Goal: Task Accomplishment & Management: Complete application form

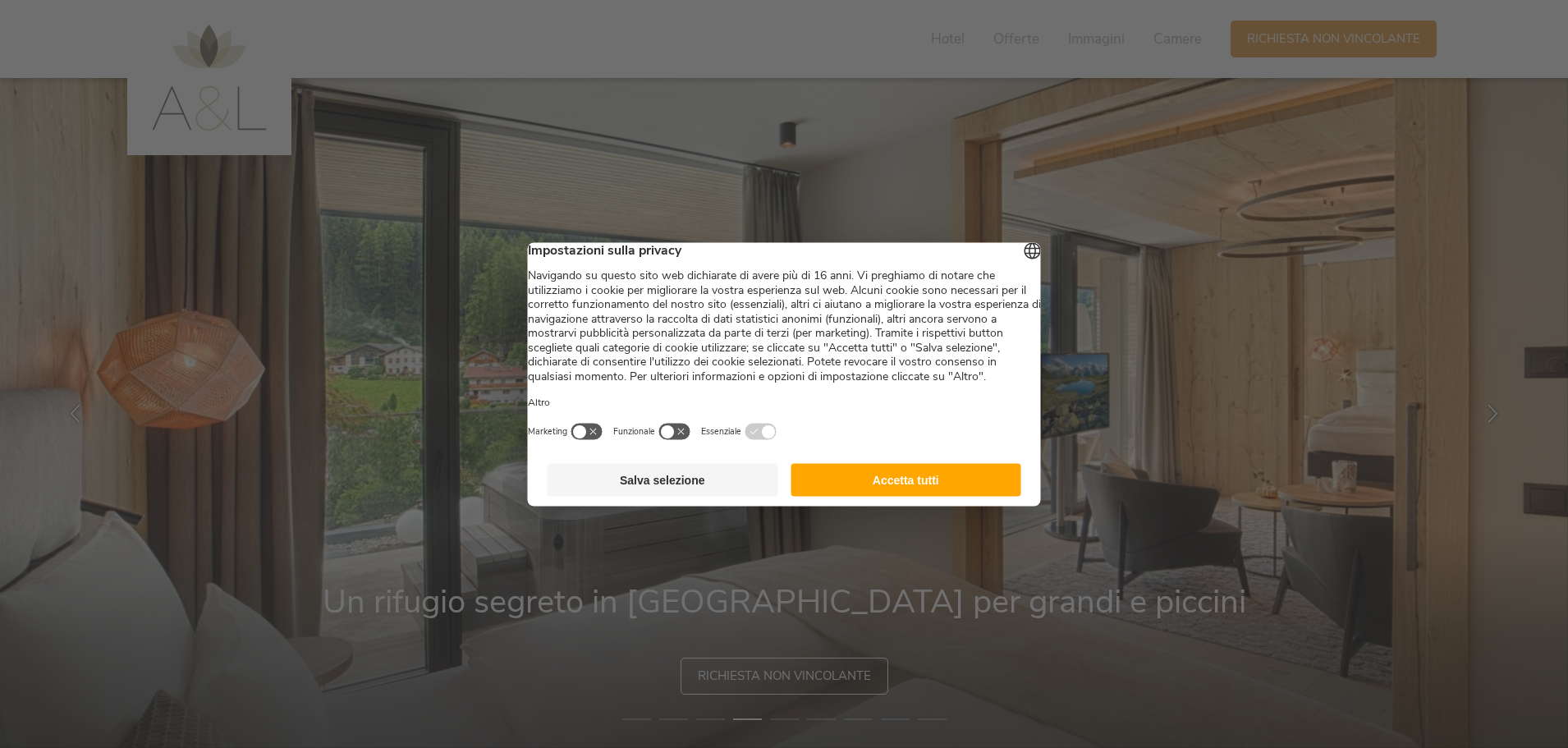
click at [815, 496] on button "Accetta tutti" at bounding box center [905, 479] width 231 height 33
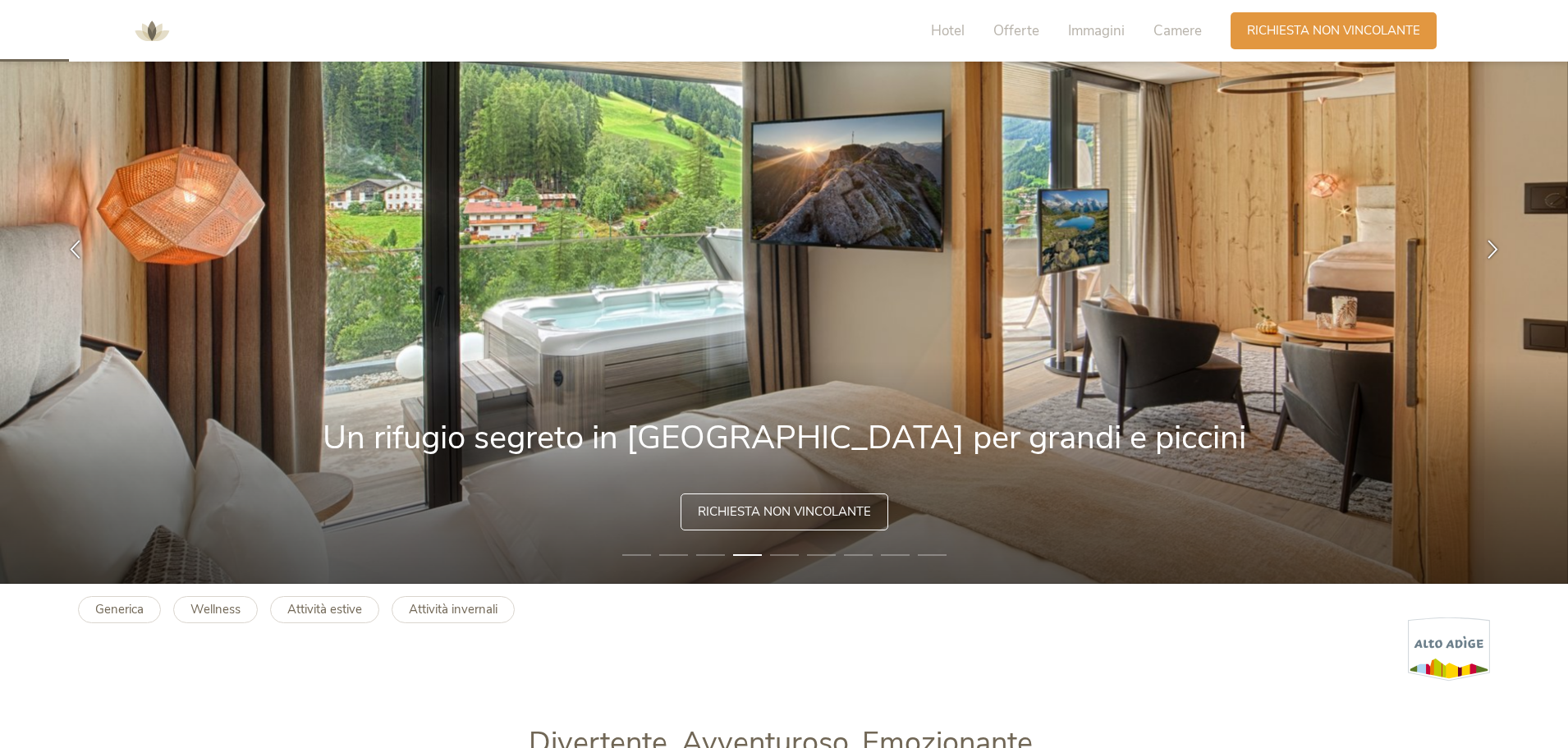
scroll to position [329, 0]
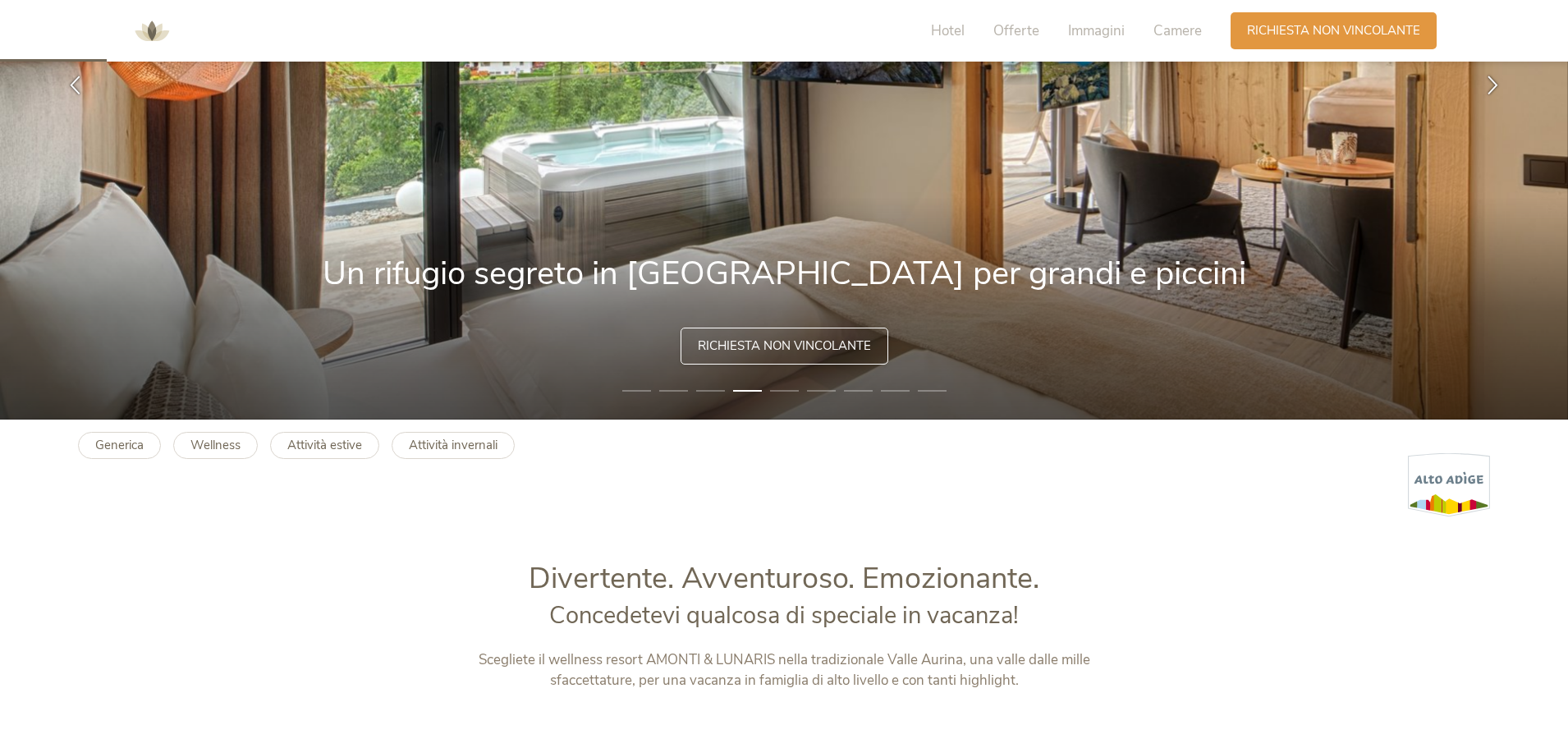
click at [782, 336] on div "Richiesta non vincolante" at bounding box center [784, 346] width 207 height 37
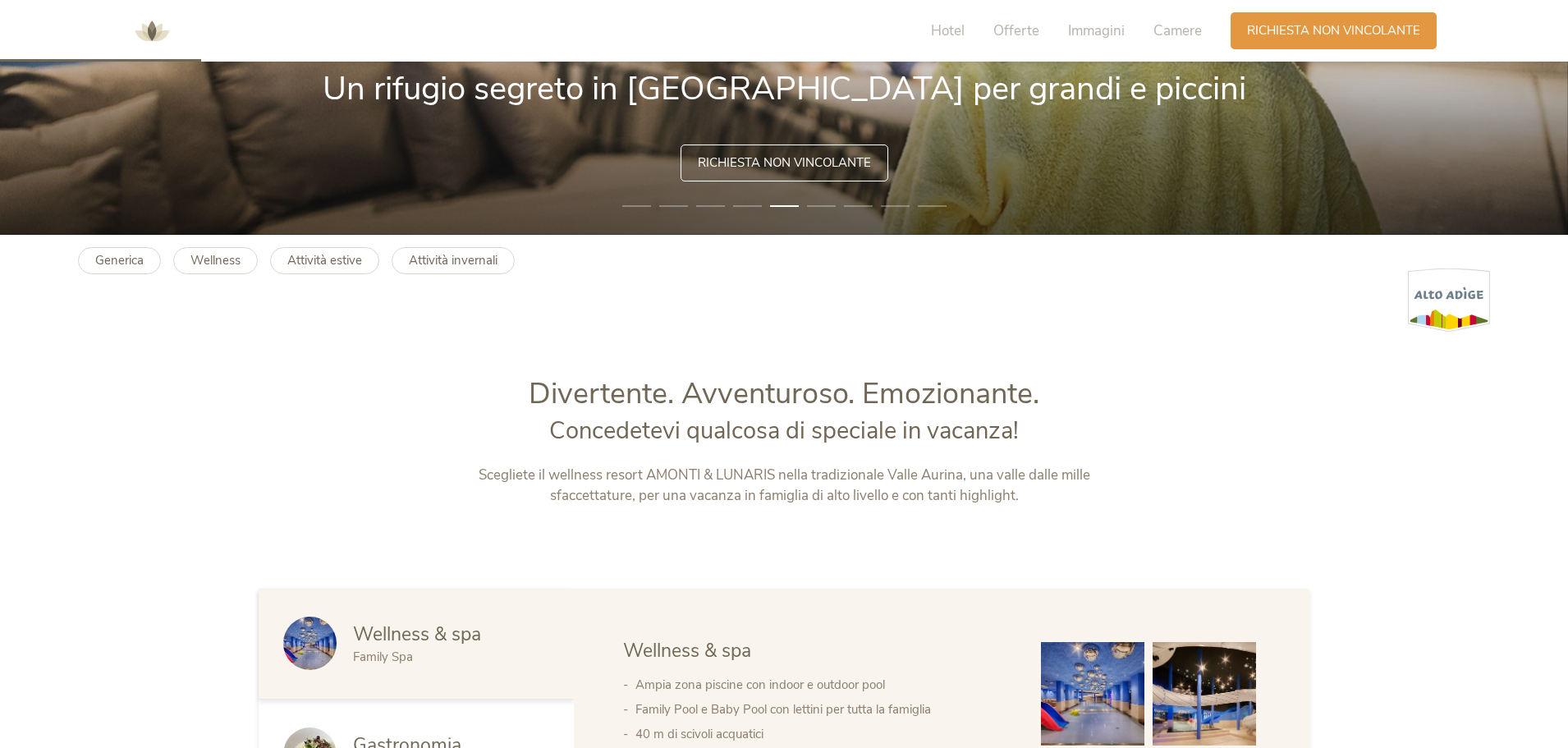
scroll to position [788, 0]
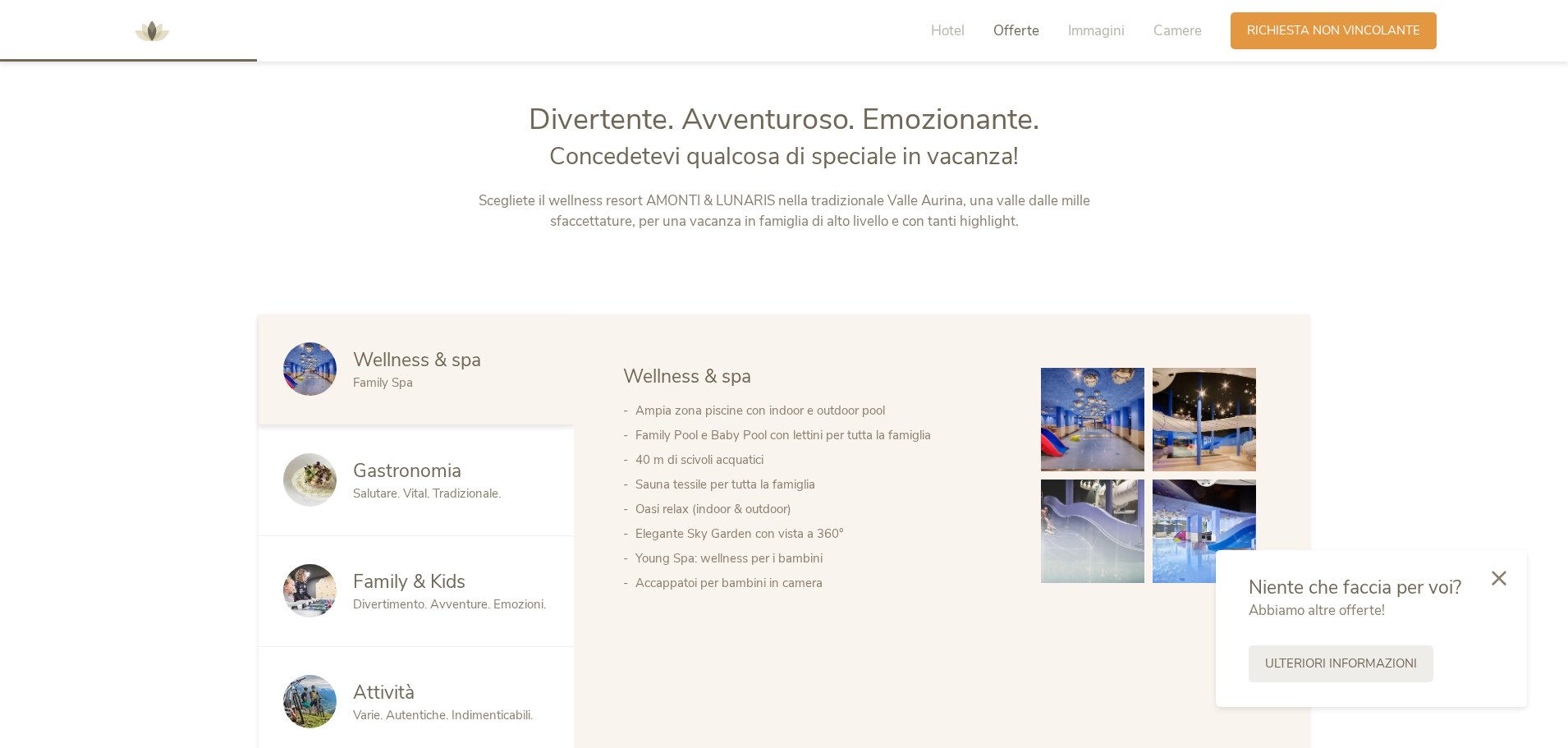
click at [1033, 31] on span "Offerte" at bounding box center [1016, 31] width 46 height 19
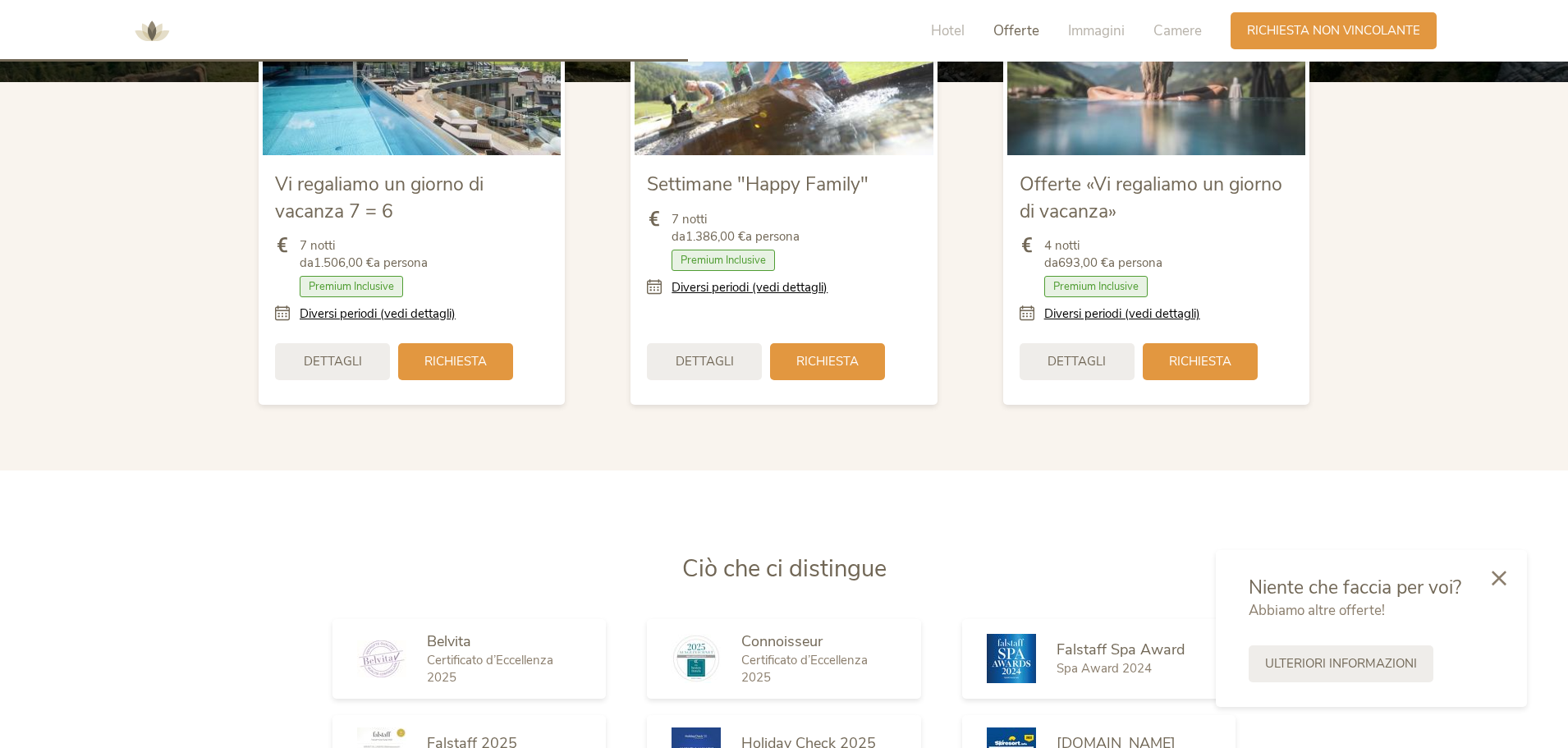
scroll to position [2191, 0]
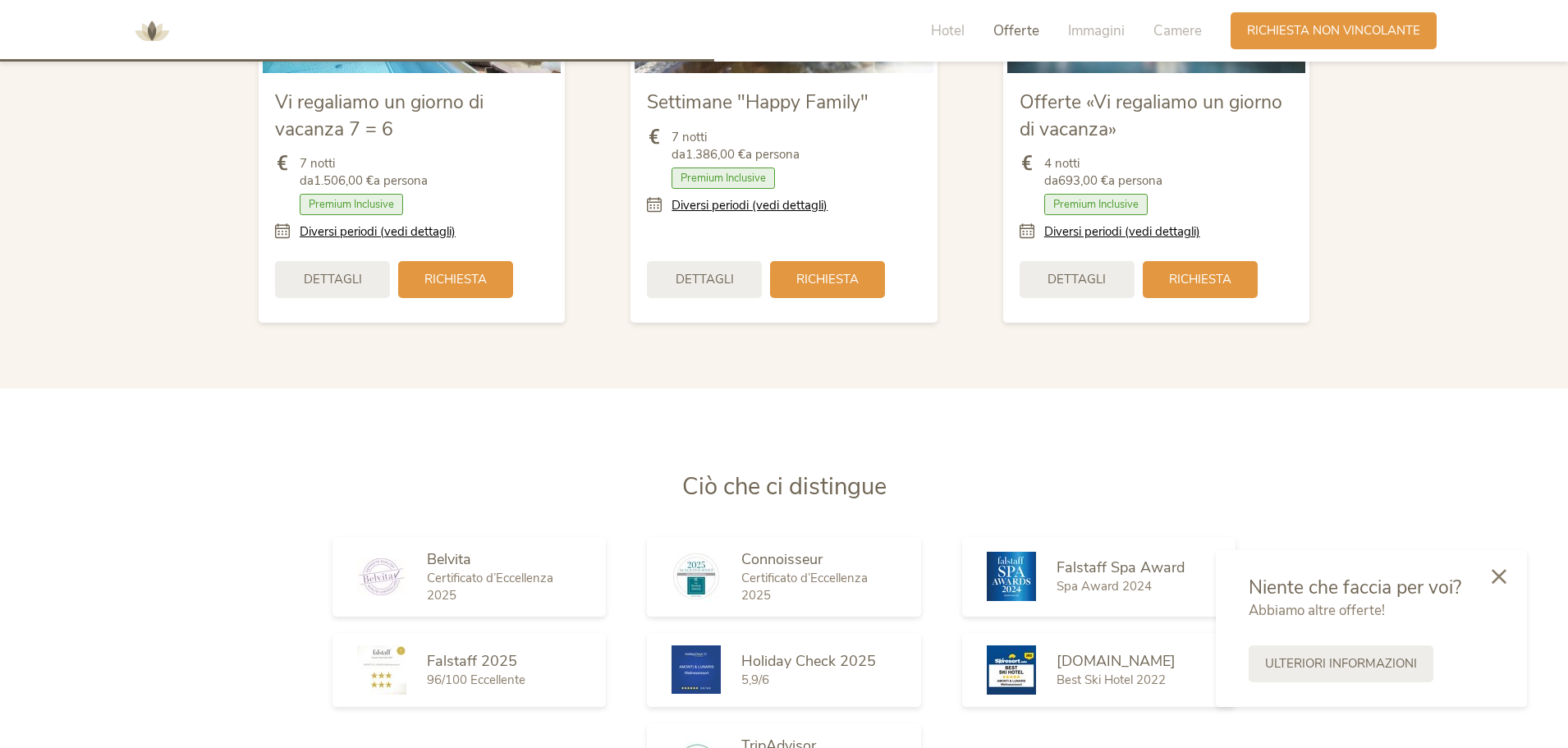
click at [1501, 578] on icon at bounding box center [1499, 576] width 14 height 14
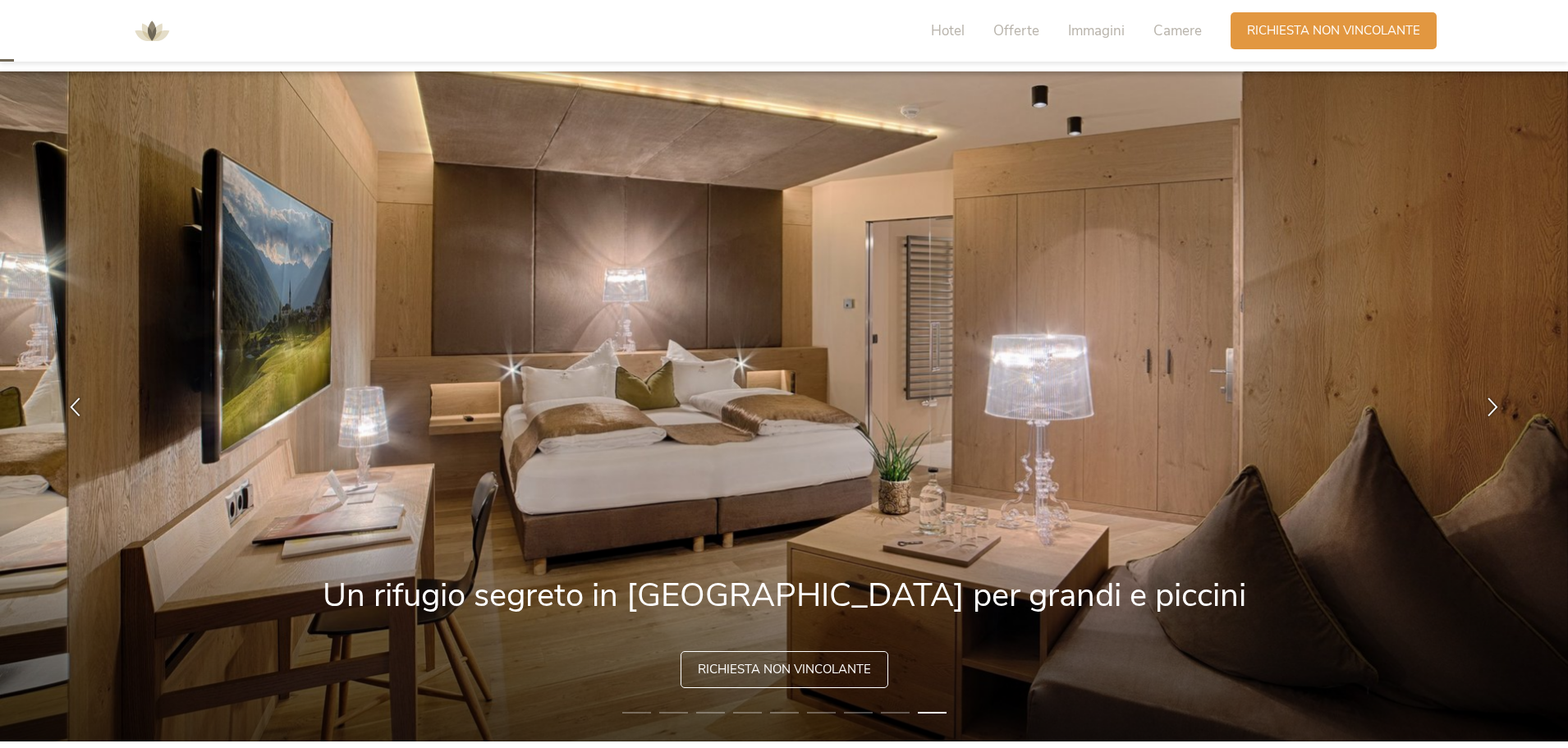
scroll to position [0, 0]
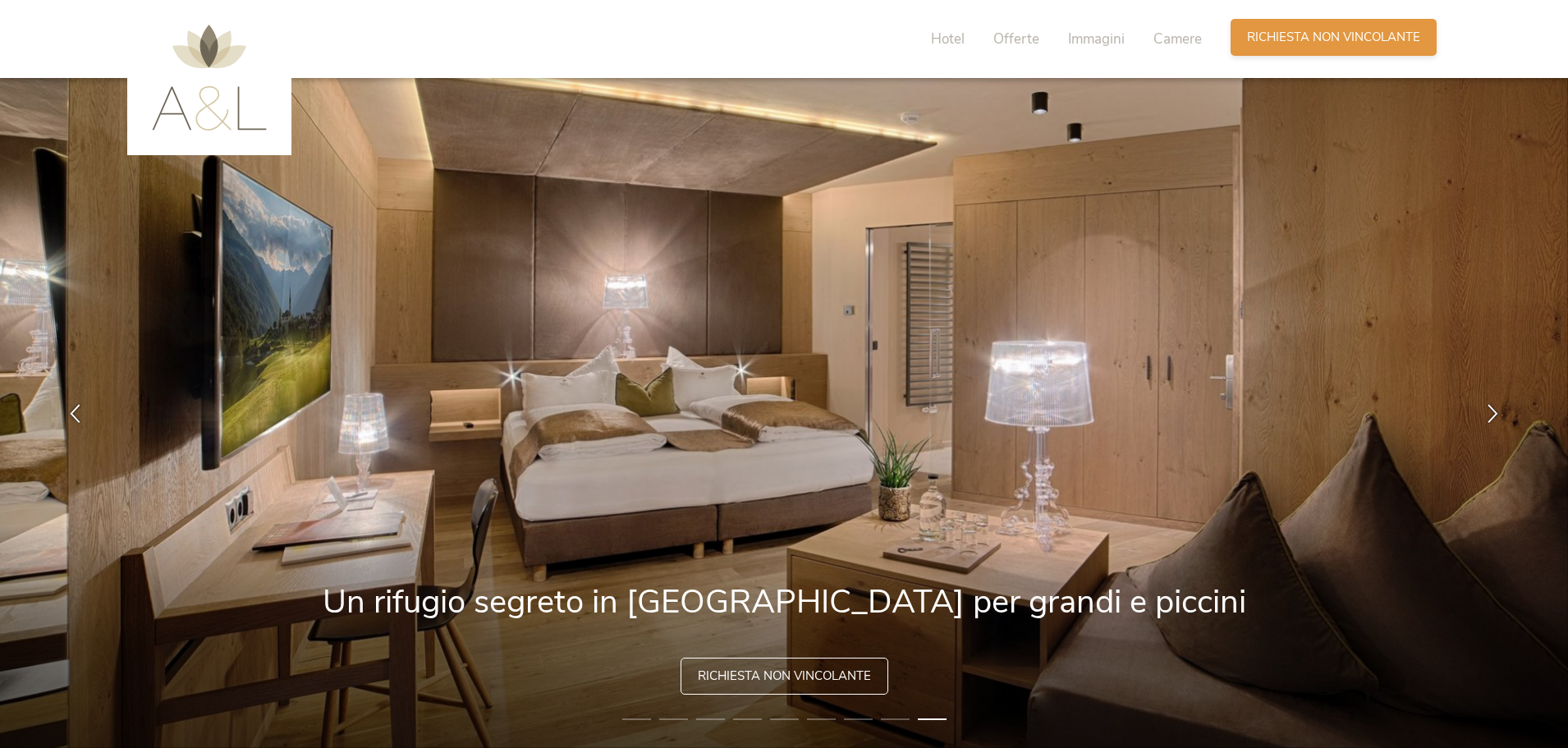
click at [1372, 25] on div "Richiesta [PERSON_NAME] non vincolante" at bounding box center [1334, 37] width 206 height 37
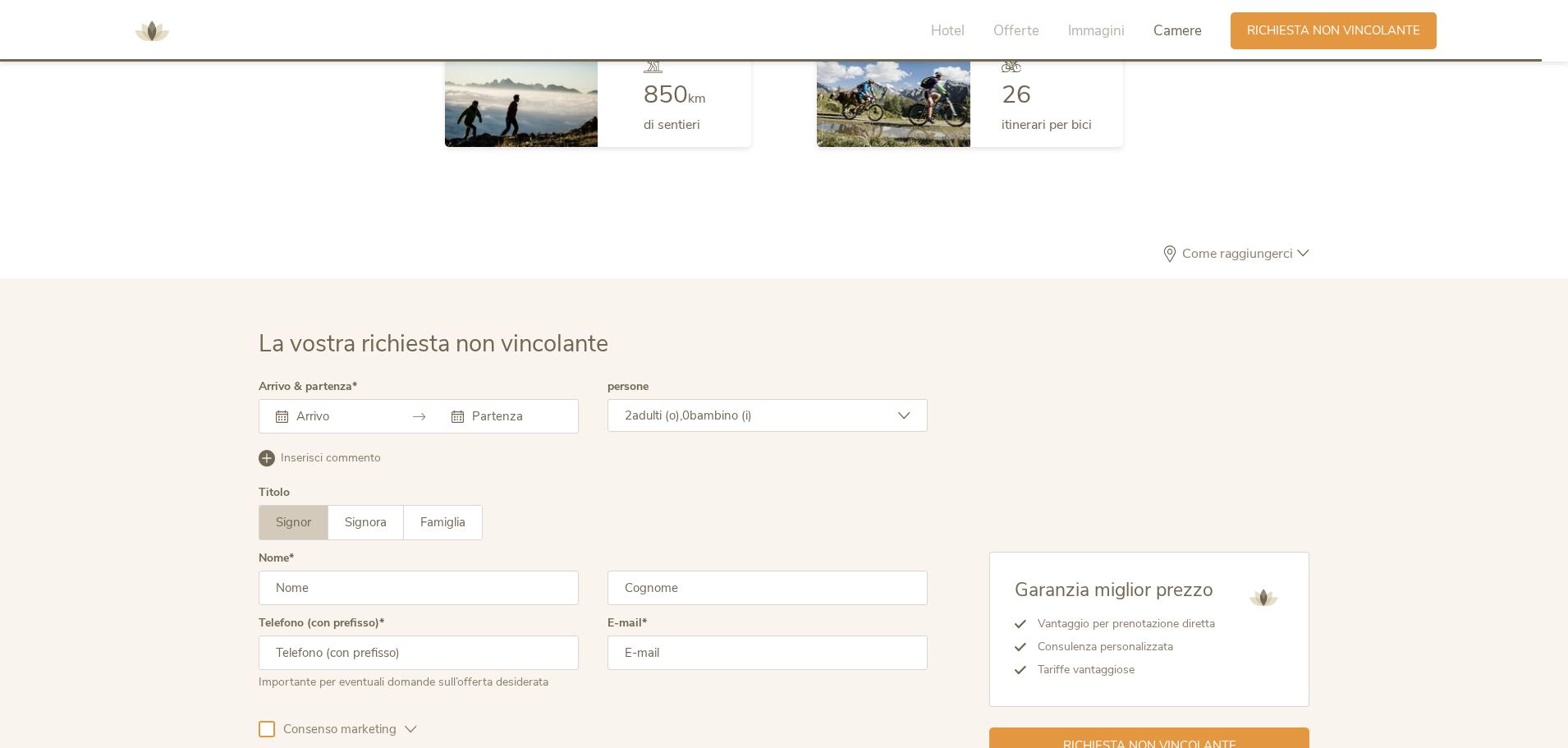
scroll to position [4810, 0]
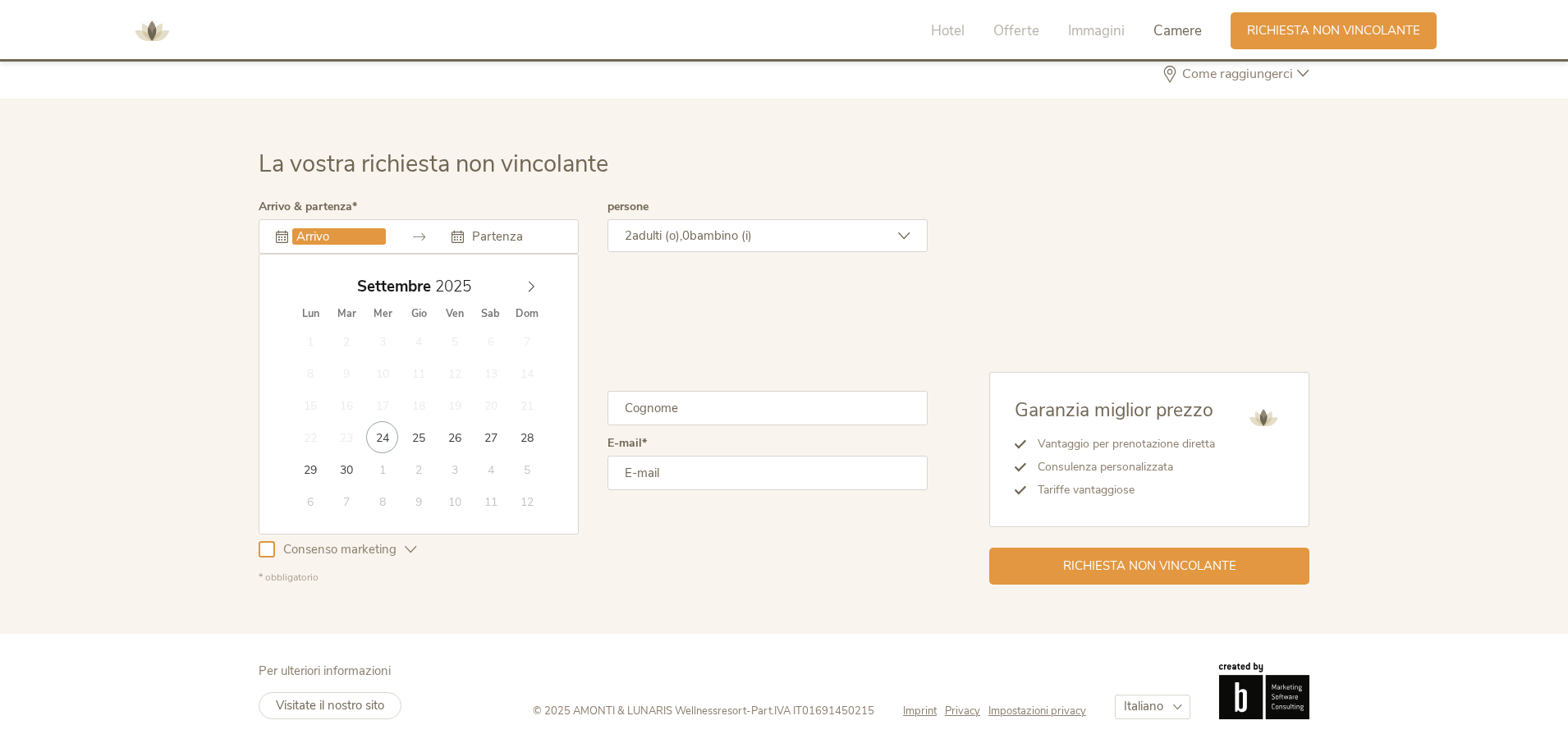
click at [349, 229] on input "text" at bounding box center [339, 236] width 93 height 16
click at [517, 284] on span at bounding box center [531, 282] width 28 height 23
type input "31.12.2025"
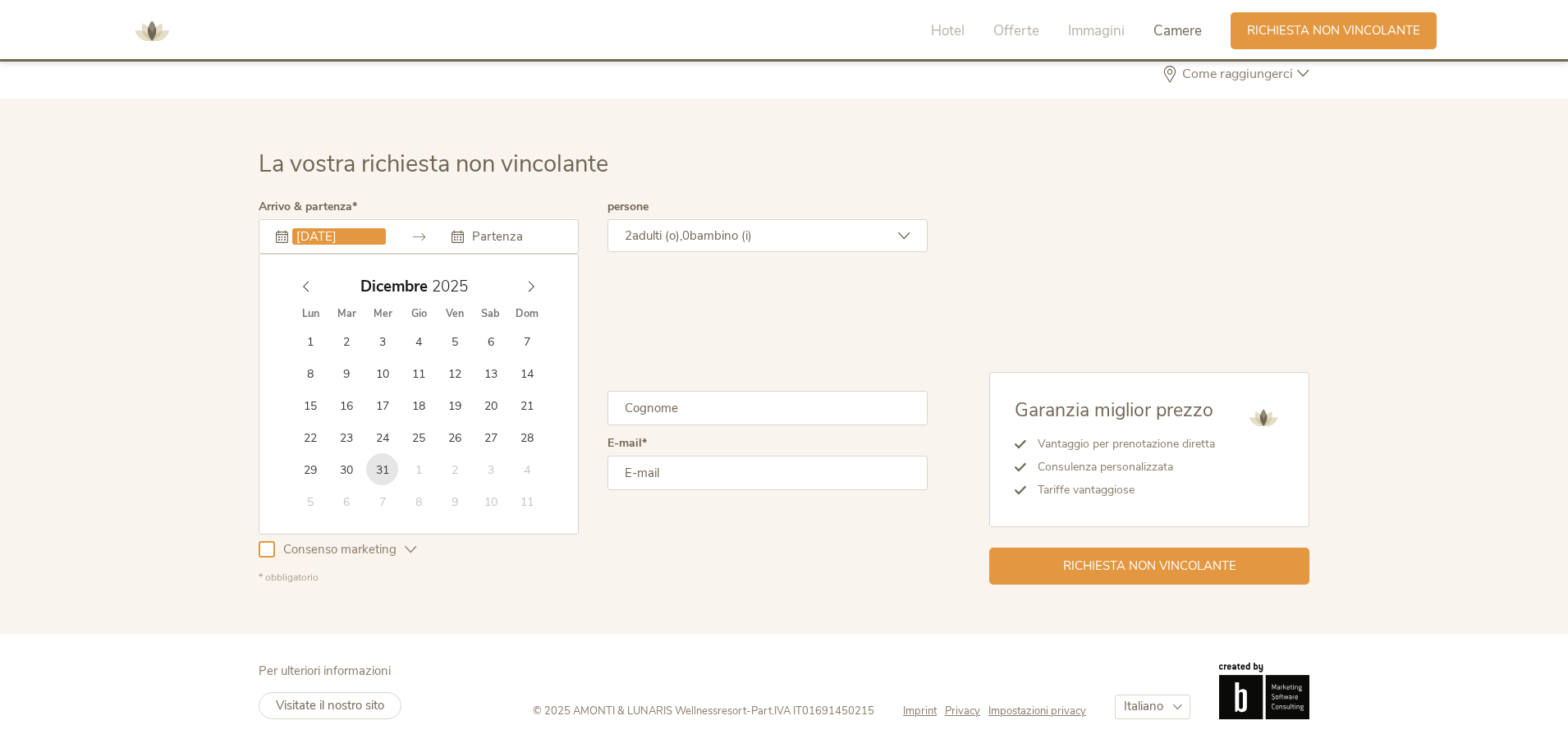
type input "2026"
type input "05.01.2026"
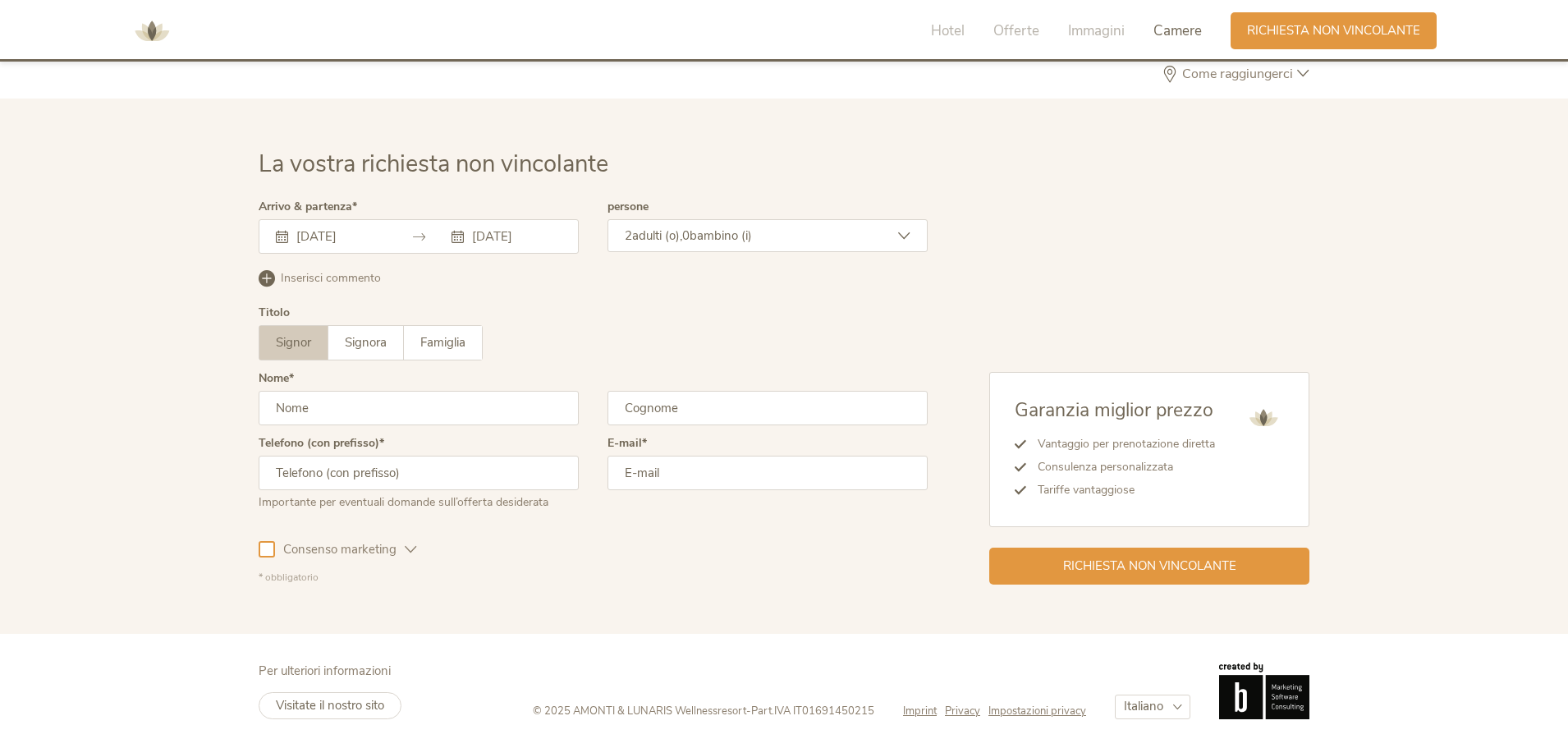
click at [678, 244] on div "2 adulti (o), 0 bambino (i)" at bounding box center [768, 235] width 320 height 33
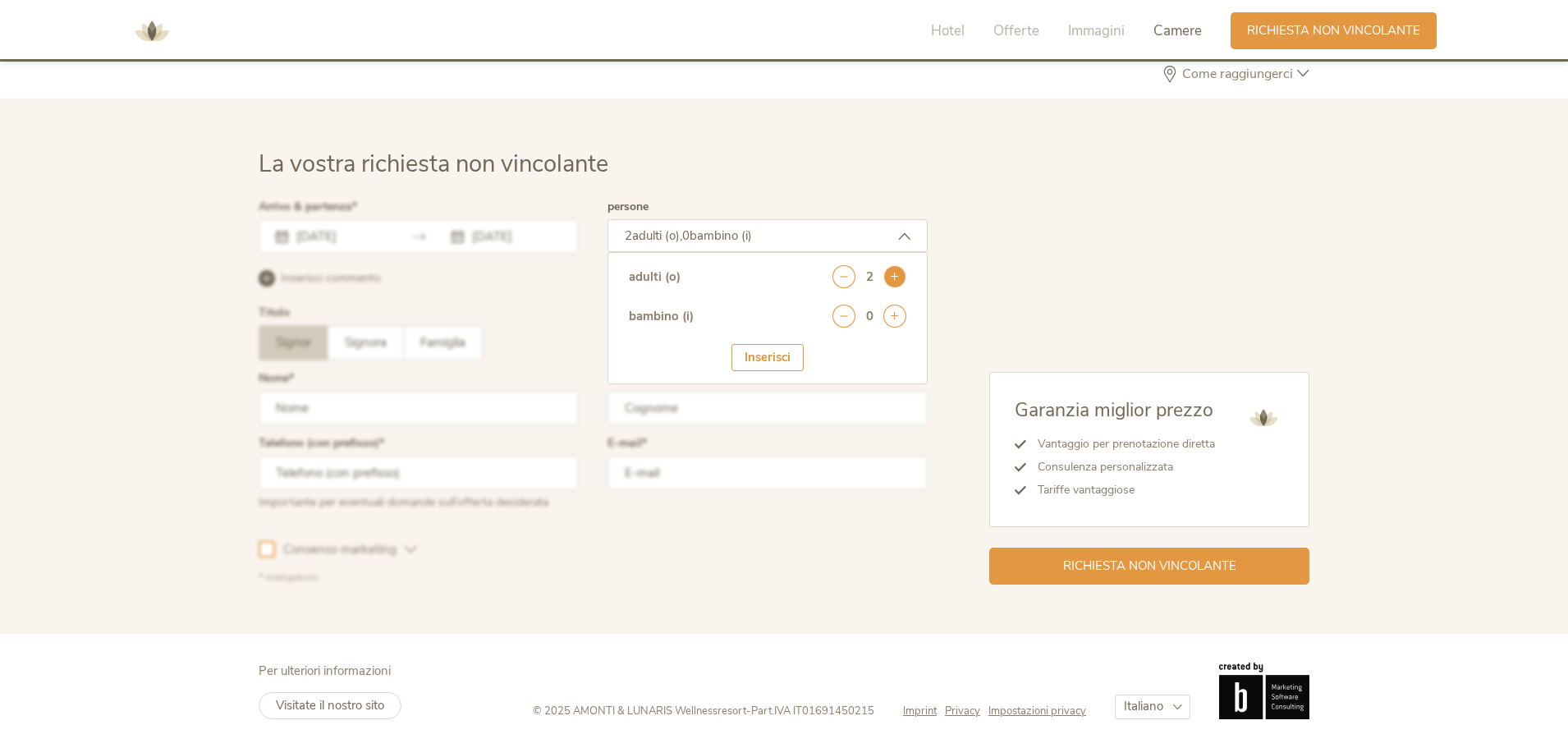
click at [904, 275] on icon at bounding box center [894, 276] width 23 height 23
click at [891, 312] on icon at bounding box center [894, 315] width 23 height 23
click at [834, 361] on select "seleziona 0 1 2 3 4 5 6 7 8 9 10 11 12 13 14 15 16 17" at bounding box center [865, 362] width 81 height 27
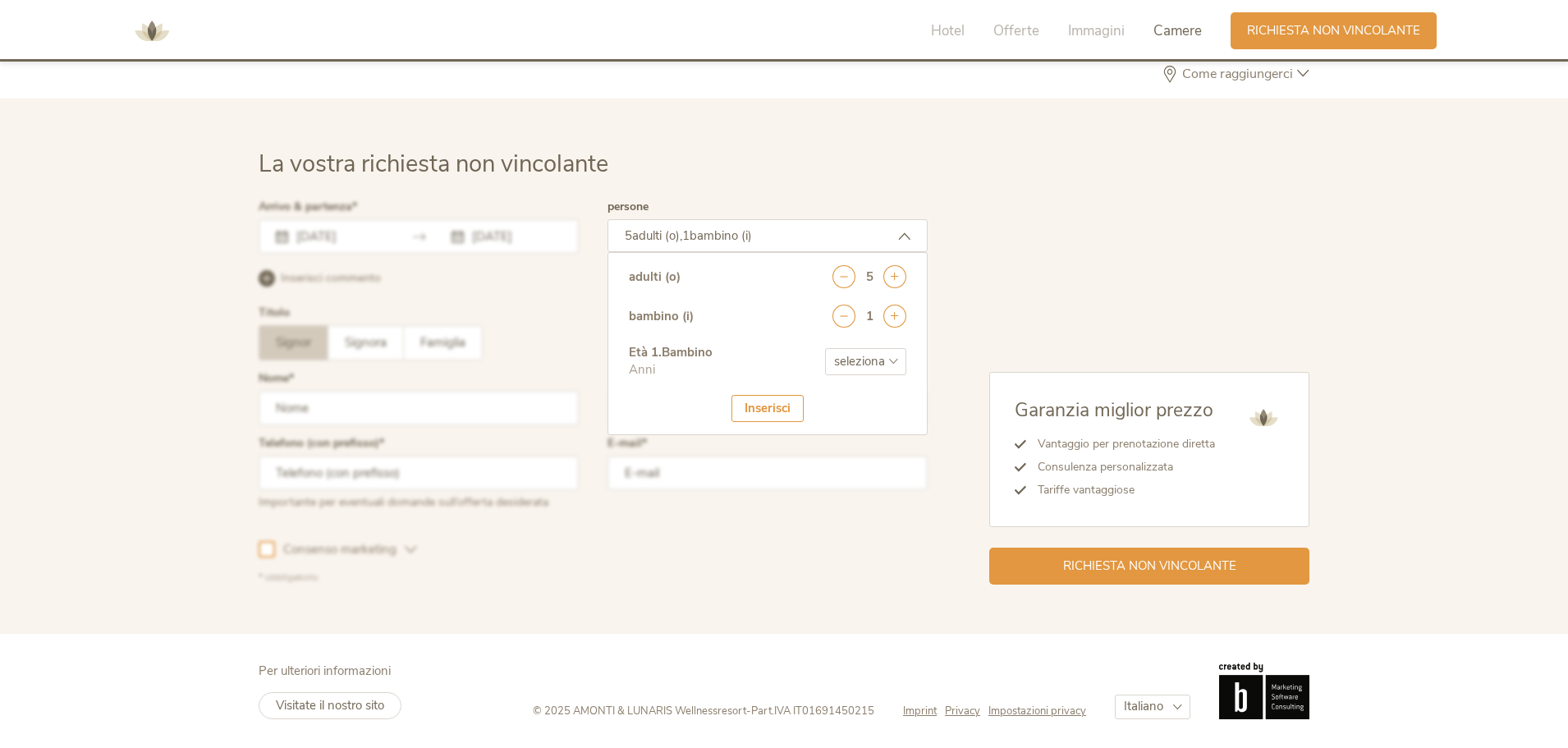
select select "12"
click at [825, 349] on select "seleziona 0 1 2 3 4 5 6 7 8 9 10 11 12 13 14 15 16 17" at bounding box center [865, 362] width 81 height 27
click at [785, 398] on div "Inserisci" at bounding box center [768, 408] width 72 height 27
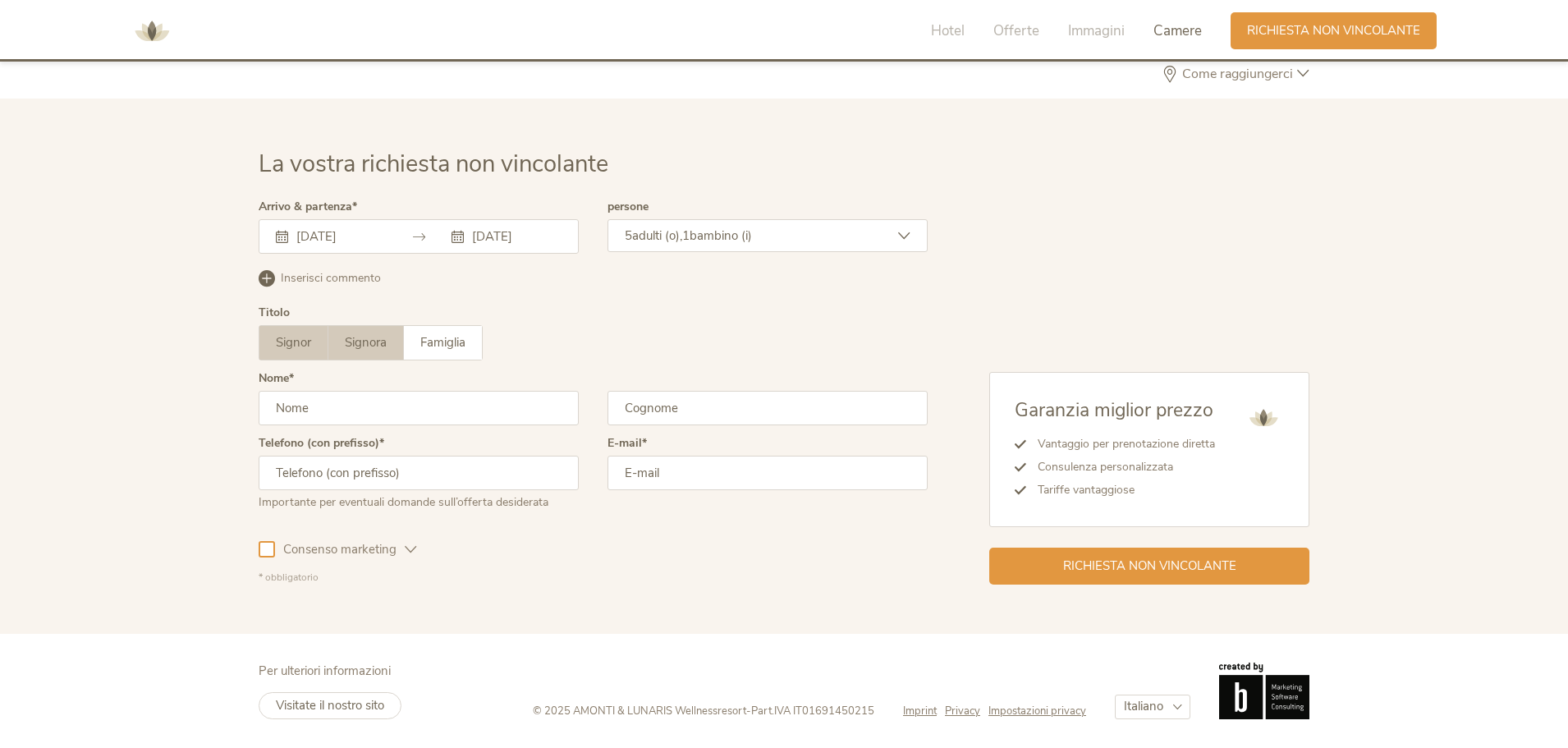
click at [332, 347] on label "Signora" at bounding box center [366, 342] width 75 height 34
click at [349, 384] on div "Nome" at bounding box center [419, 406] width 320 height 65
click at [355, 408] on input "text" at bounding box center [419, 408] width 320 height 34
type input "Beatrice"
type input "Manzalini"
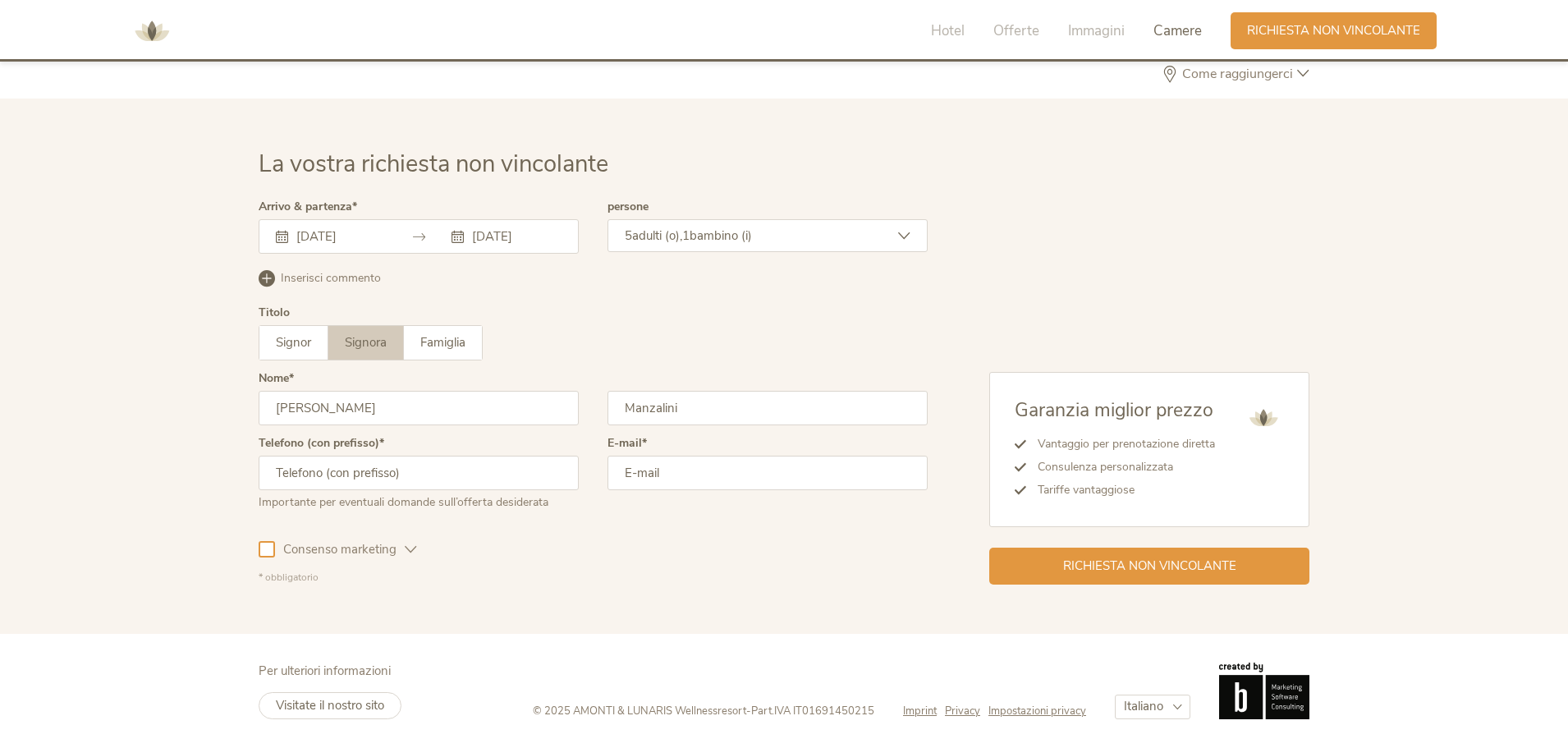
click at [386, 481] on input "text" at bounding box center [419, 473] width 320 height 34
type input "3476549898"
click at [751, 475] on input "email" at bounding box center [768, 473] width 320 height 34
type input "bea9400@gmail.com"
click at [709, 559] on div "Consenso marketing Consenso profilazione" at bounding box center [593, 547] width 669 height 48
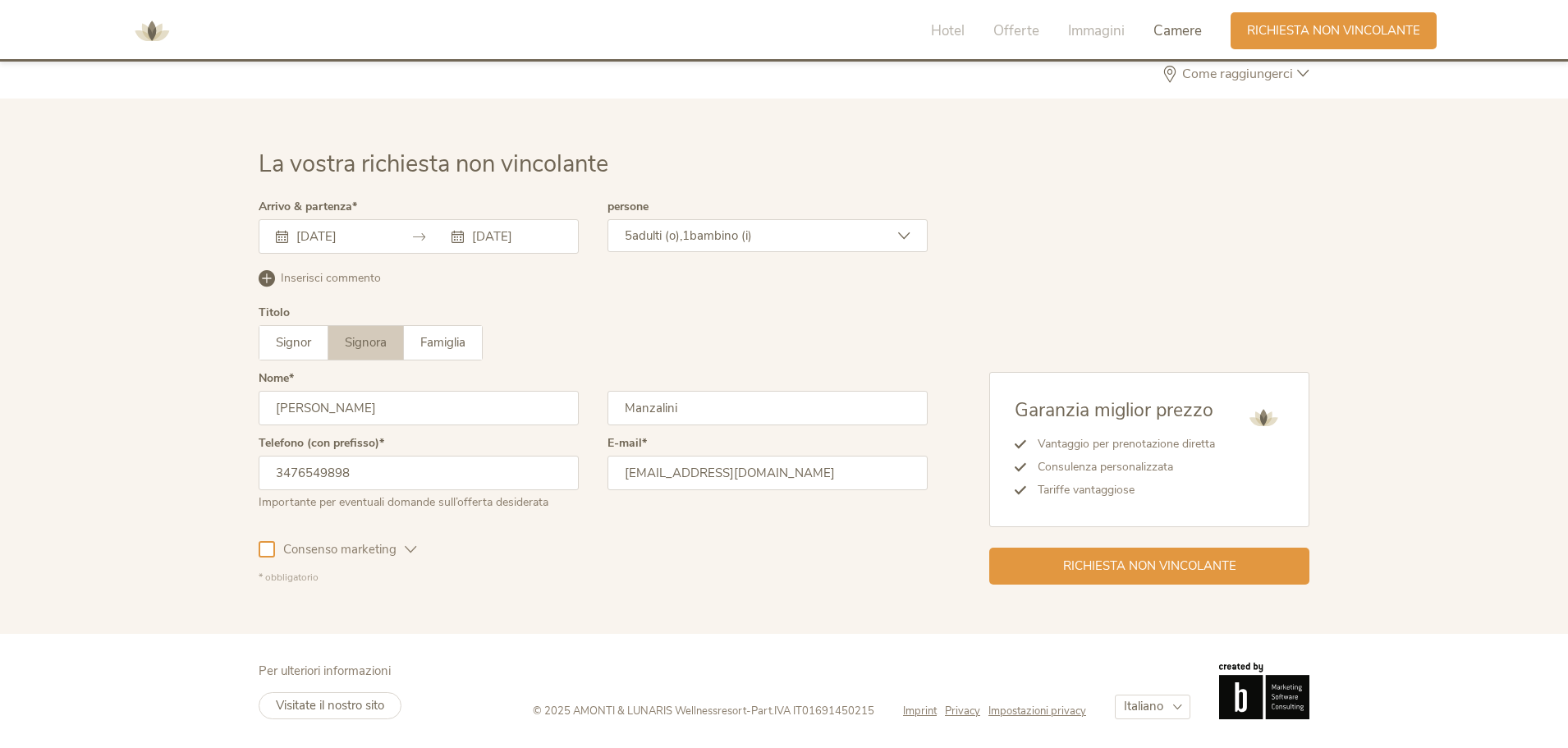
click at [266, 551] on div at bounding box center [267, 550] width 16 height 16
click at [1088, 561] on span "Richiesta non vincolante" at bounding box center [1149, 564] width 173 height 17
